Goal: Task Accomplishment & Management: Complete application form

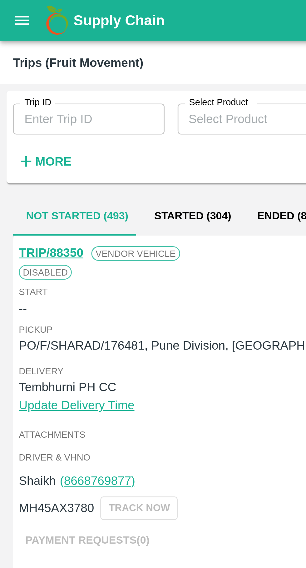
click at [36, 46] on input "Trip ID" at bounding box center [34, 46] width 58 height 12
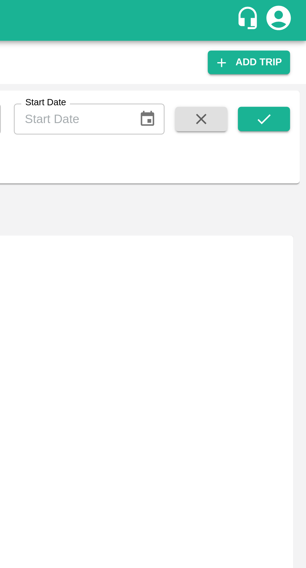
type input "88341"
click at [293, 45] on icon "submit" at bounding box center [290, 45] width 7 height 7
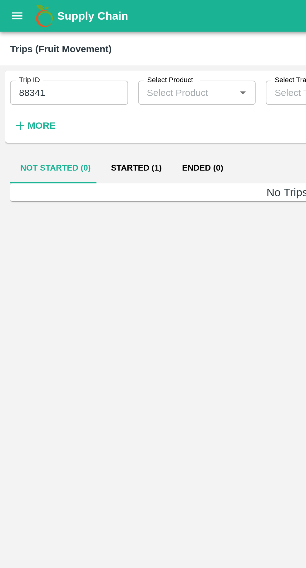
click at [67, 77] on button "Started (1)" at bounding box center [67, 82] width 35 height 15
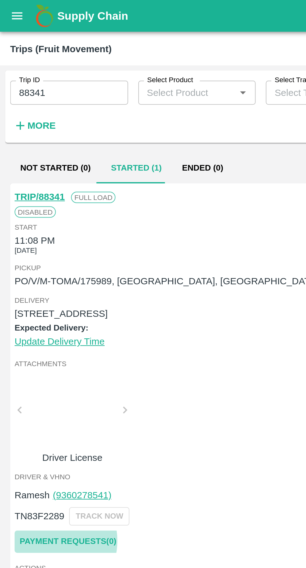
click at [23, 267] on link "Payment Requests( 0 )" at bounding box center [33, 266] width 53 height 11
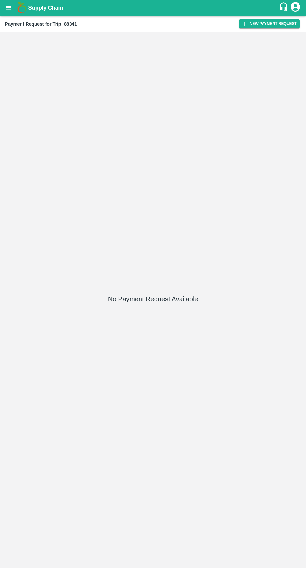
click at [273, 27] on button "New Payment Request" at bounding box center [269, 23] width 61 height 9
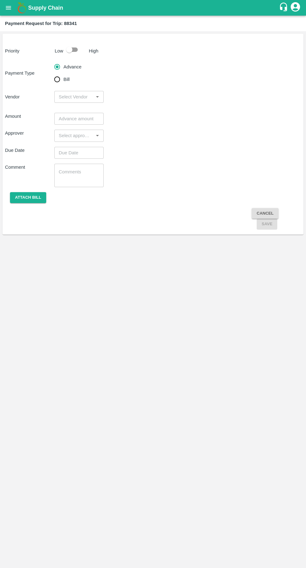
click at [73, 48] on input "checkbox" at bounding box center [70, 50] width 36 height 12
checkbox input "true"
click at [68, 97] on input "input" at bounding box center [73, 97] width 35 height 8
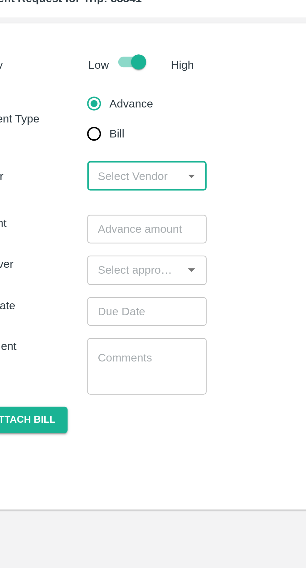
click at [81, 97] on input "input" at bounding box center [73, 97] width 35 height 8
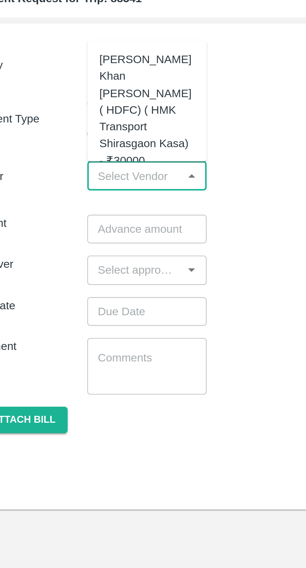
click at [69, 66] on div "Azhar Ahmad Khan Aziz Ahmad ( HDFC) ( HMK Transport Shirasgaon Kasa) - ₹30000" at bounding box center [78, 69] width 39 height 49
type input "Azhar Ahmad Khan Aziz Ahmad ( HDFC) ( HMK Transport Shirasgaon Kasa) - ₹30000"
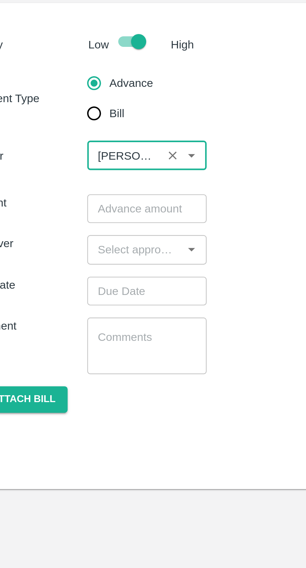
click at [70, 116] on input "number" at bounding box center [78, 119] width 49 height 12
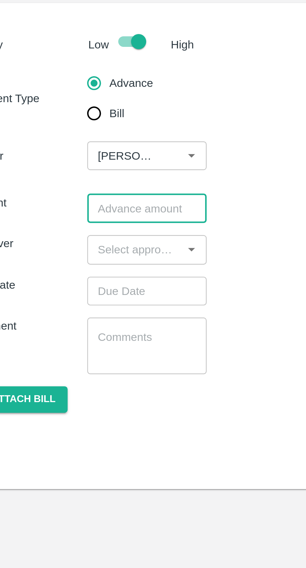
click at [72, 119] on input "number" at bounding box center [78, 119] width 49 height 12
type input "19000"
click at [69, 134] on input "input" at bounding box center [73, 136] width 35 height 8
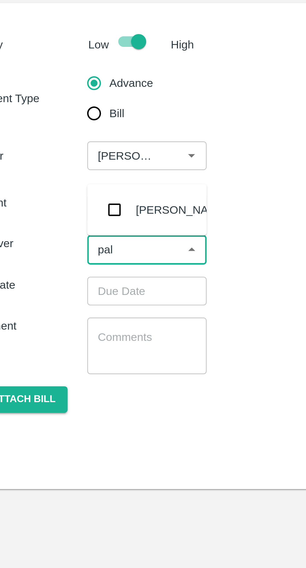
type input "palw"
click at [70, 115] on input "checkbox" at bounding box center [65, 119] width 13 height 13
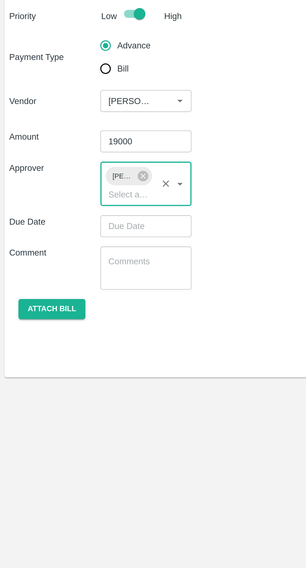
click at [85, 167] on input "Choose date" at bounding box center [76, 165] width 45 height 12
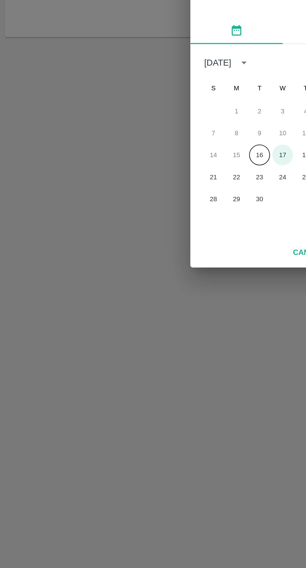
click at [152, 312] on button "17" at bounding box center [153, 310] width 11 height 11
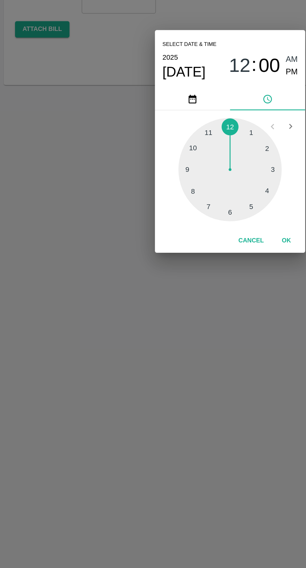
click at [183, 321] on div at bounding box center [153, 302] width 69 height 69
click at [181, 320] on div at bounding box center [153, 302] width 69 height 69
type input "17/09/2025 04:20 AM"
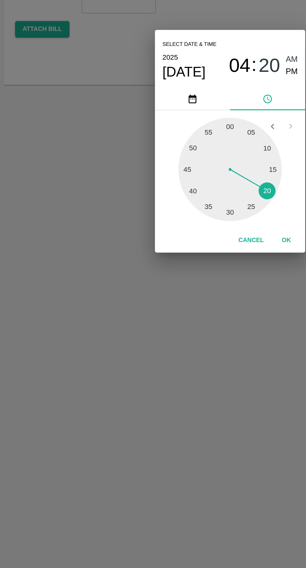
click at [190, 348] on button "OK" at bounding box center [191, 350] width 20 height 11
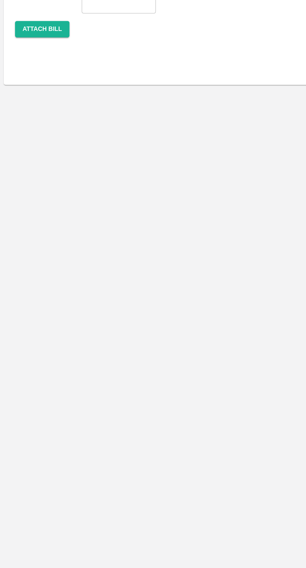
scroll to position [0, 5]
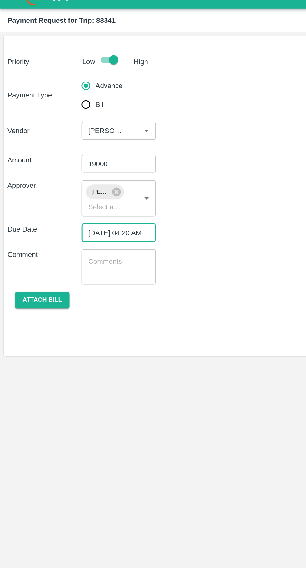
click at [20, 209] on button "Attach bill" at bounding box center [28, 209] width 36 height 11
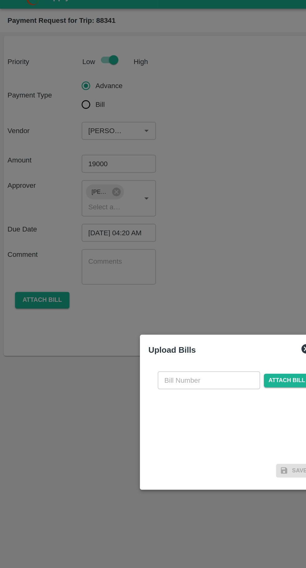
scroll to position [0, 0]
click at [137, 269] on input "text" at bounding box center [139, 263] width 68 height 12
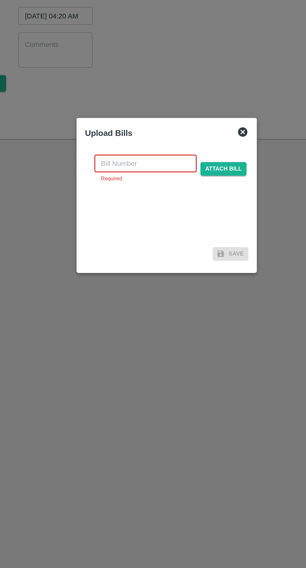
click at [117, 260] on input "text" at bounding box center [139, 263] width 68 height 12
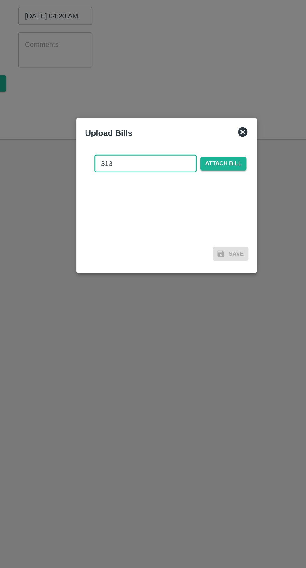
type input "313"
click at [195, 263] on span "Attach bill" at bounding box center [191, 262] width 31 height 9
click at [0, 0] on input "Attach bill" at bounding box center [0, 0] width 0 height 0
click at [192, 260] on span "Attach bill" at bounding box center [191, 262] width 31 height 9
click at [0, 0] on input "Attach bill" at bounding box center [0, 0] width 0 height 0
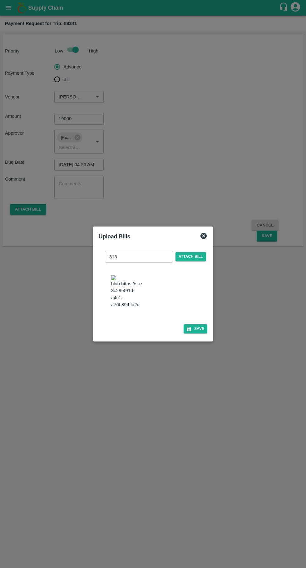
click at [198, 324] on button "Save" at bounding box center [196, 328] width 24 height 9
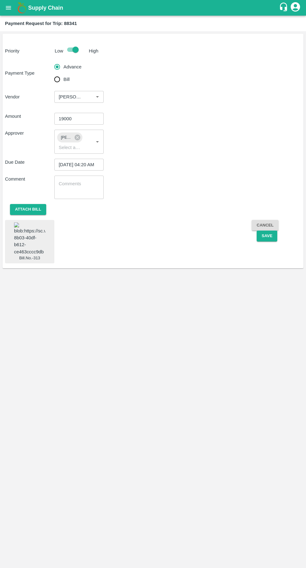
click at [269, 237] on button "Save" at bounding box center [267, 236] width 21 height 11
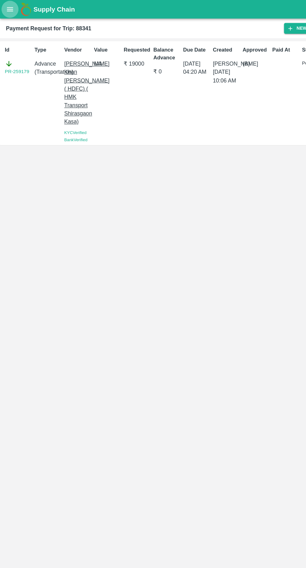
click at [7, 13] on button "open drawer" at bounding box center [8, 8] width 14 height 14
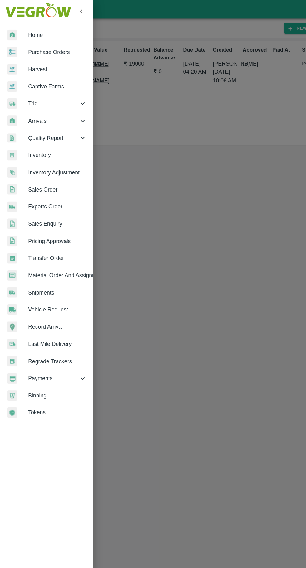
click at [25, 86] on span "Trip" at bounding box center [45, 87] width 43 height 7
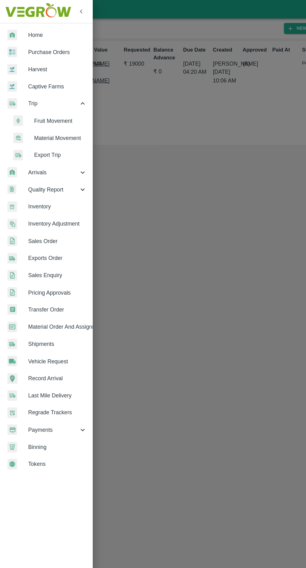
click at [43, 102] on span "Fruit Movement" at bounding box center [51, 101] width 44 height 7
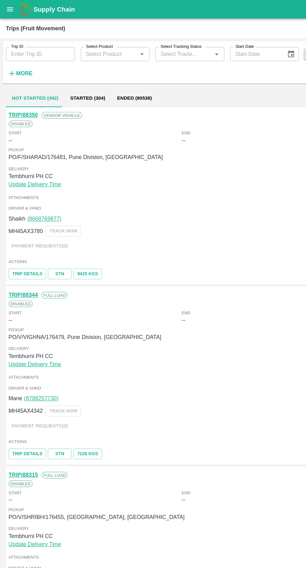
click at [28, 43] on input "Trip ID" at bounding box center [34, 46] width 58 height 12
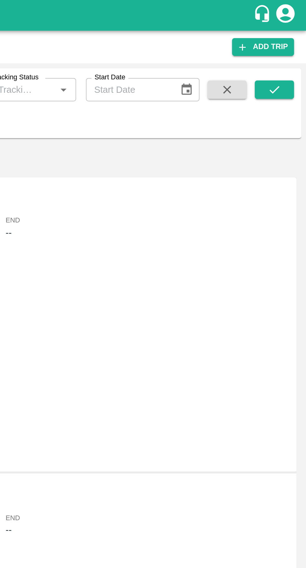
type input "88337"
click at [289, 44] on icon "submit" at bounding box center [290, 45] width 7 height 7
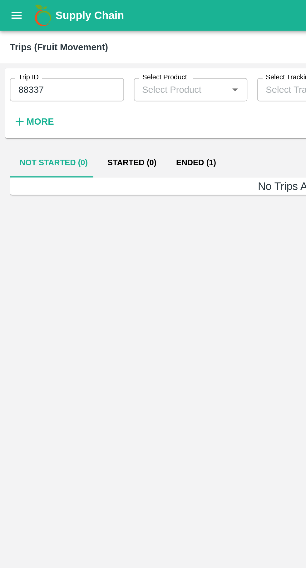
click at [109, 81] on button "Ended (1)" at bounding box center [100, 82] width 30 height 15
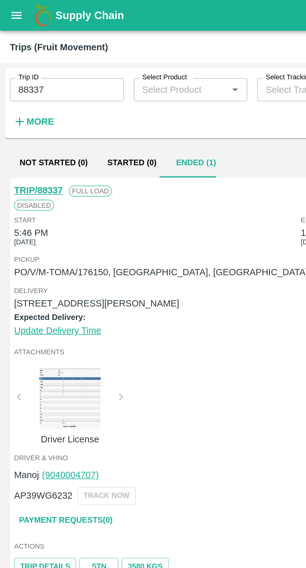
click at [45, 267] on link "Payment Requests( 0 )" at bounding box center [33, 264] width 53 height 11
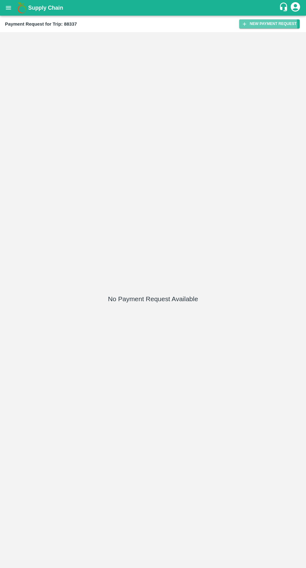
click at [264, 25] on button "New Payment Request" at bounding box center [269, 23] width 61 height 9
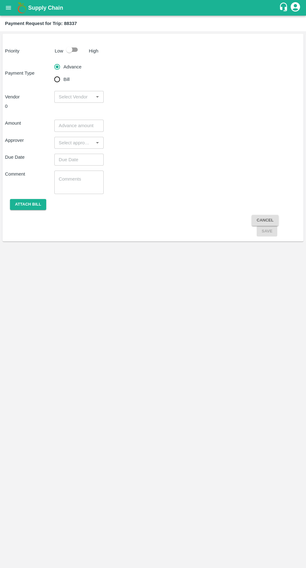
click at [62, 82] on input "Bill" at bounding box center [57, 79] width 13 height 13
radio input "true"
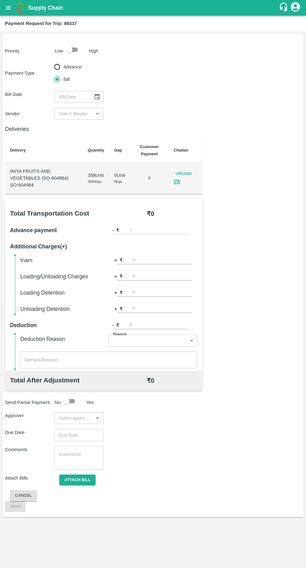
click at [177, 182] on icon at bounding box center [177, 181] width 5 height 3
click at [97, 99] on icon "Choose date" at bounding box center [97, 97] width 5 height 6
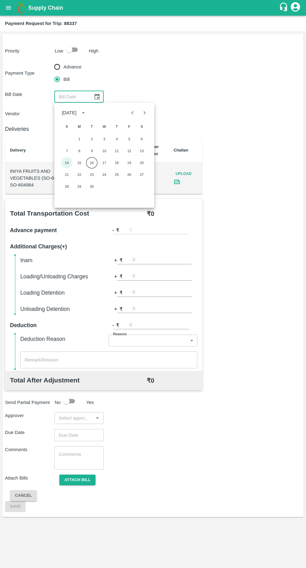
click at [65, 164] on button "14" at bounding box center [66, 162] width 11 height 11
type input "[DATE]"
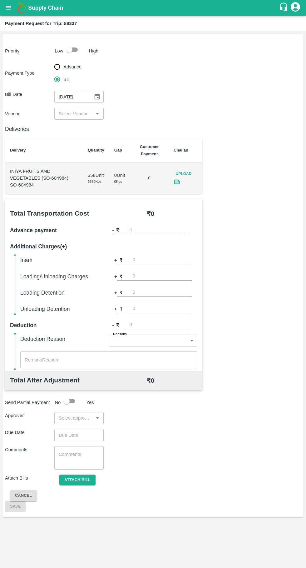
click at [84, 114] on input "input" at bounding box center [73, 114] width 35 height 8
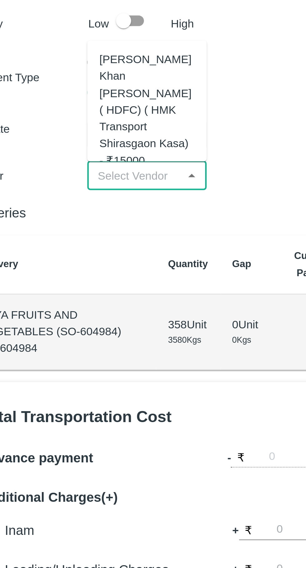
click at [78, 86] on div "[PERSON_NAME] Khan [PERSON_NAME] ( HDFC) ( HMK Transport Shirasgaon Kasa) - ₹15…" at bounding box center [78, 86] width 39 height 49
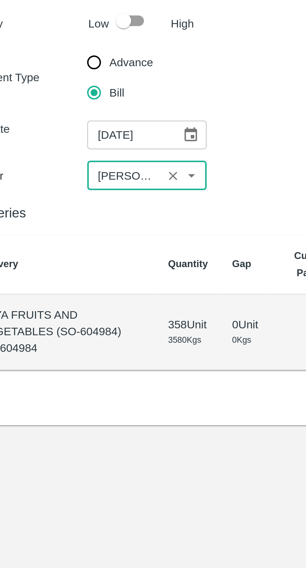
type input "[PERSON_NAME] Khan [PERSON_NAME] ( HDFC) ( HMK Transport Shirasgaon Kasa) - ₹15…"
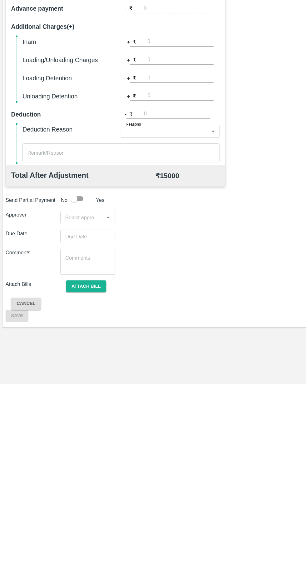
click at [98, 418] on icon "Open" at bounding box center [97, 419] width 3 height 2
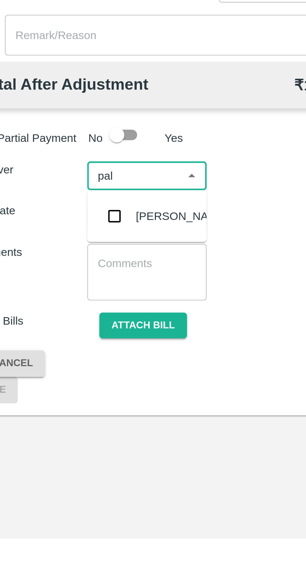
type input "palw"
click at [71, 434] on input "checkbox" at bounding box center [65, 435] width 13 height 13
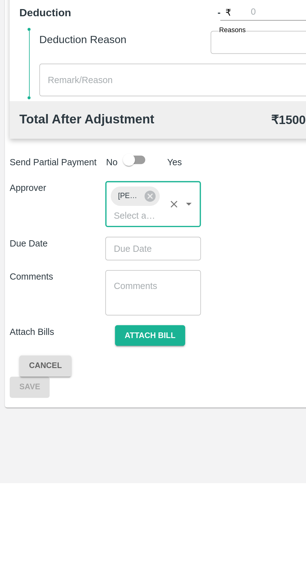
click at [64, 441] on input "Choose date" at bounding box center [76, 447] width 45 height 12
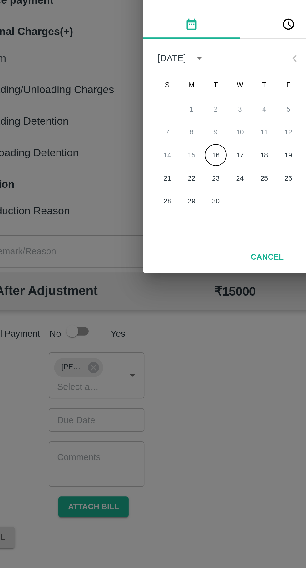
click at [140, 309] on button "16" at bounding box center [140, 310] width 11 height 11
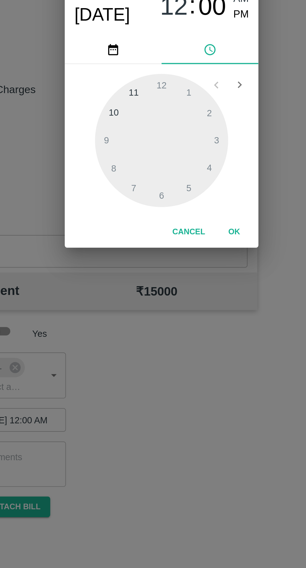
click at [169, 329] on div at bounding box center [153, 302] width 69 height 69
click at [166, 326] on div at bounding box center [153, 302] width 69 height 69
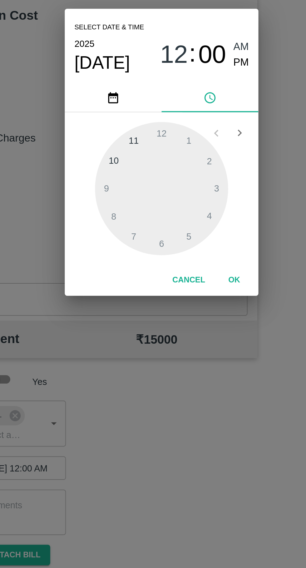
click at [194, 240] on span "PM" at bounding box center [194, 238] width 8 height 8
click at [166, 329] on div at bounding box center [153, 302] width 69 height 69
click at [165, 327] on div at bounding box center [153, 302] width 69 height 69
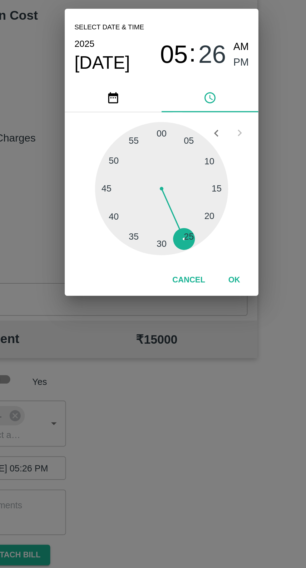
click at [168, 330] on div at bounding box center [153, 302] width 69 height 69
type input "[DATE] 05:25 PM"
click at [192, 348] on button "OK" at bounding box center [191, 350] width 20 height 11
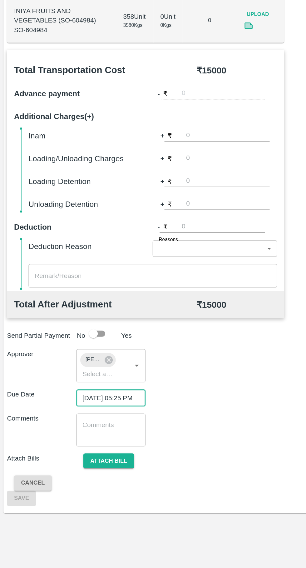
click at [82, 492] on button "Attach bill" at bounding box center [77, 492] width 36 height 11
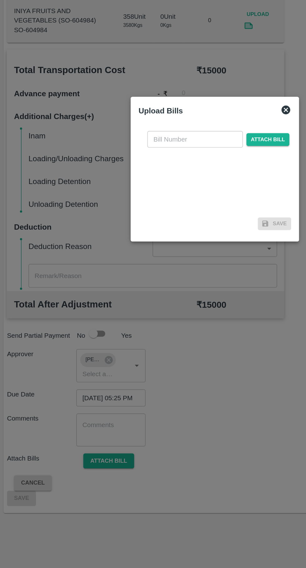
click at [123, 262] on input "text" at bounding box center [139, 263] width 68 height 12
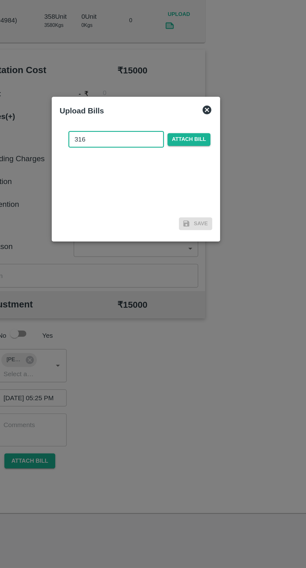
type input "316"
click at [197, 263] on span "Attach bill" at bounding box center [191, 262] width 31 height 9
click at [0, 0] on input "Attach bill" at bounding box center [0, 0] width 0 height 0
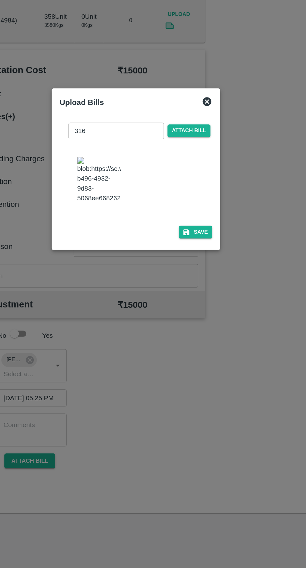
click at [199, 324] on button "Save" at bounding box center [196, 328] width 24 height 9
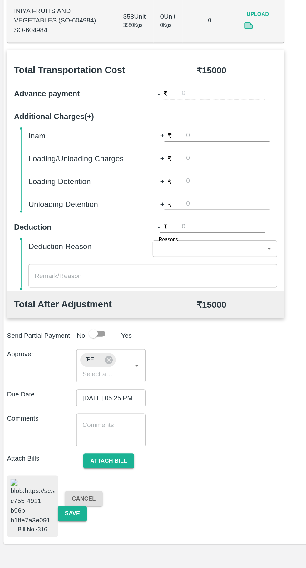
click at [51, 529] on button "Save" at bounding box center [51, 529] width 21 height 11
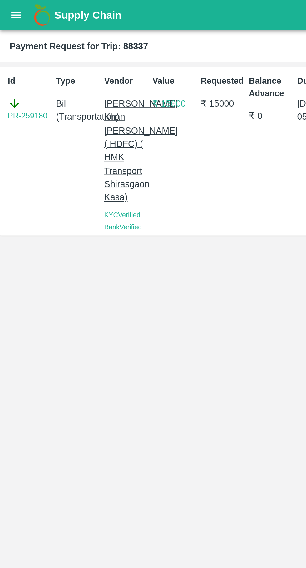
click at [6, 7] on icon "open drawer" at bounding box center [8, 7] width 7 height 7
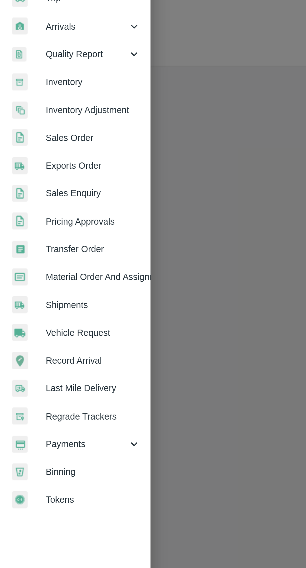
click at [33, 319] on span "Payments" at bounding box center [45, 318] width 43 height 7
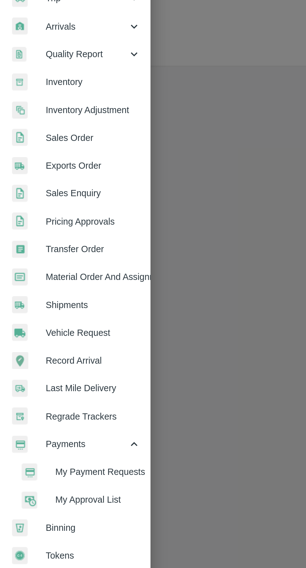
click at [38, 331] on span "My Payment Requests" at bounding box center [51, 333] width 44 height 7
